Goal: Find specific page/section: Find specific page/section

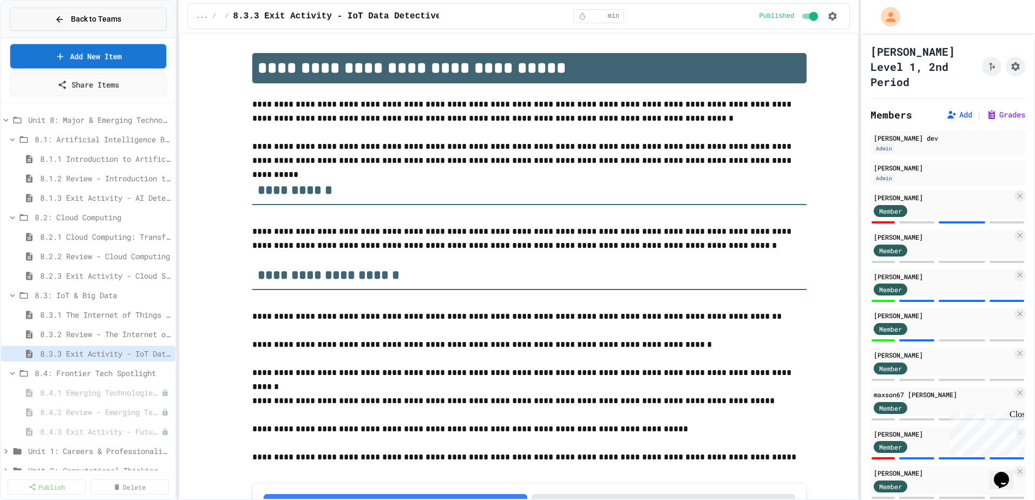
click at [112, 27] on button "Back to Teams" at bounding box center [88, 19] width 157 height 23
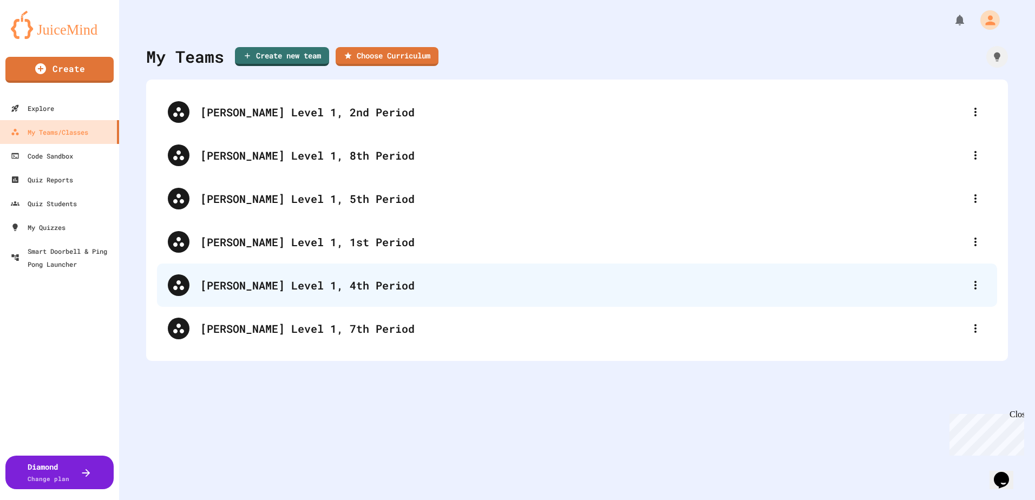
click at [305, 285] on div "[PERSON_NAME] Level 1, 4th Period" at bounding box center [582, 285] width 765 height 16
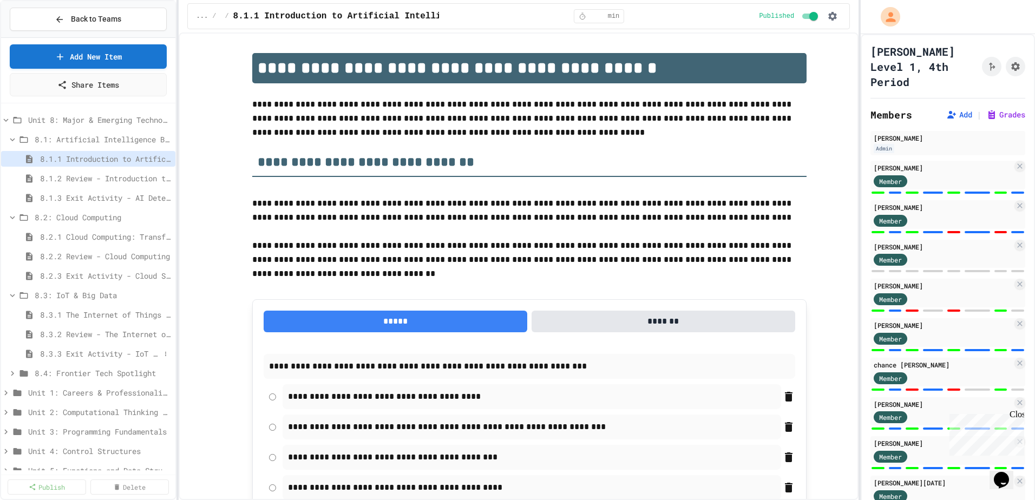
click at [99, 358] on span "8.3.3 Exit Activity - IoT Data Detective Challenge" at bounding box center [100, 353] width 120 height 11
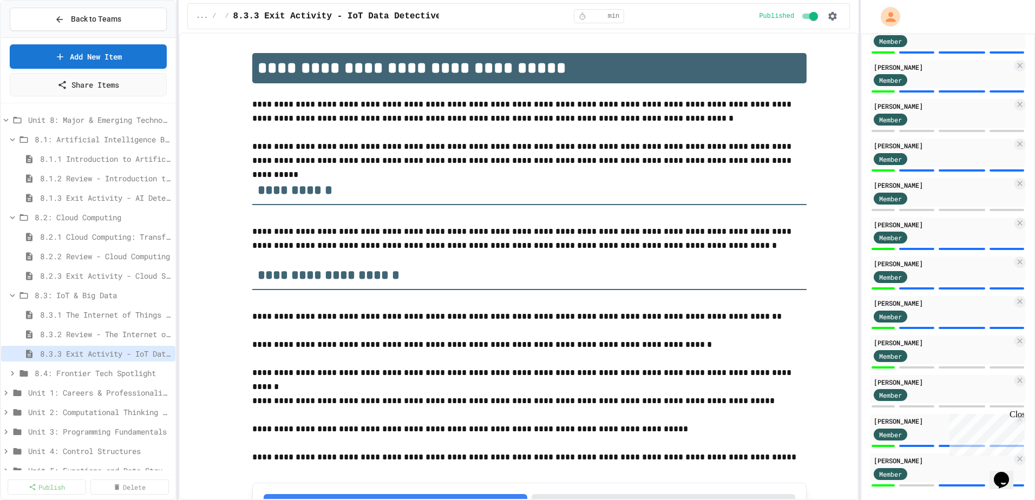
scroll to position [860, 0]
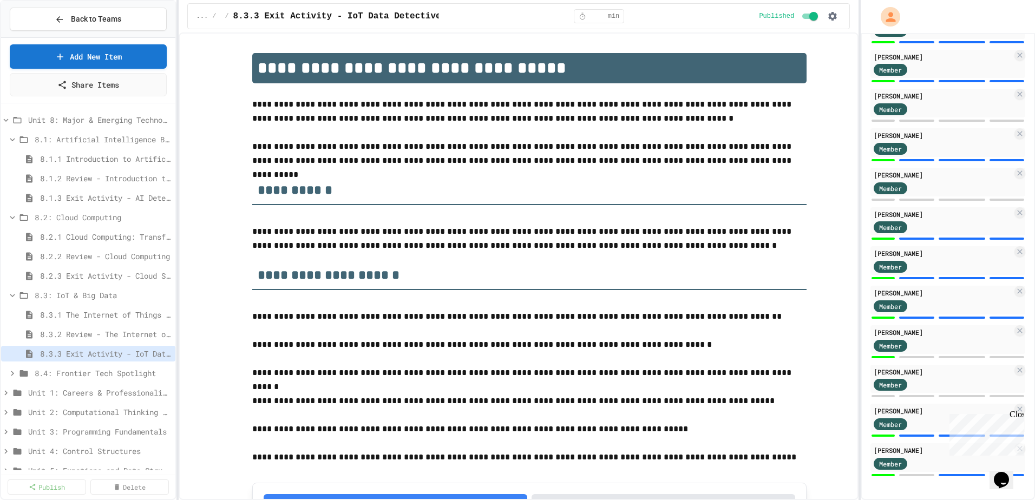
click at [1018, 416] on div "Close" at bounding box center [1017, 417] width 14 height 14
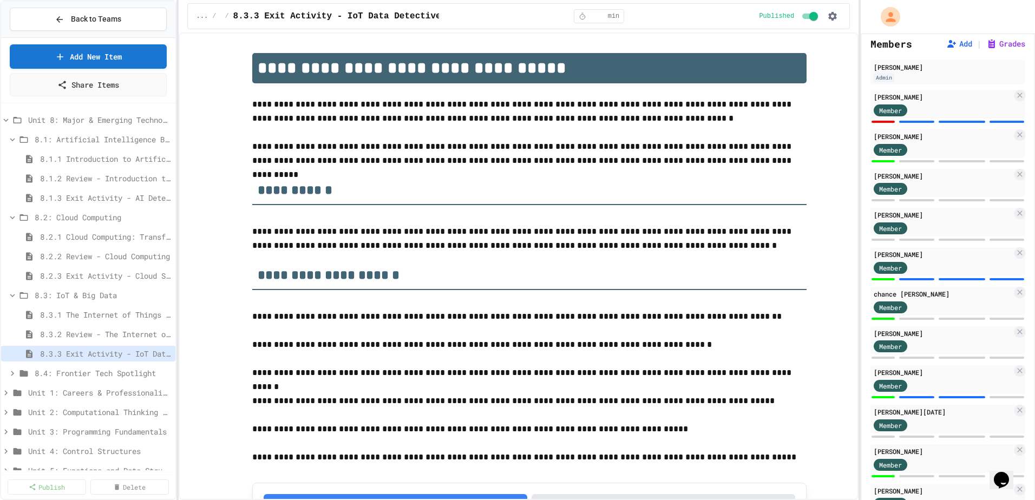
scroll to position [0, 0]
